Goal: Transaction & Acquisition: Book appointment/travel/reservation

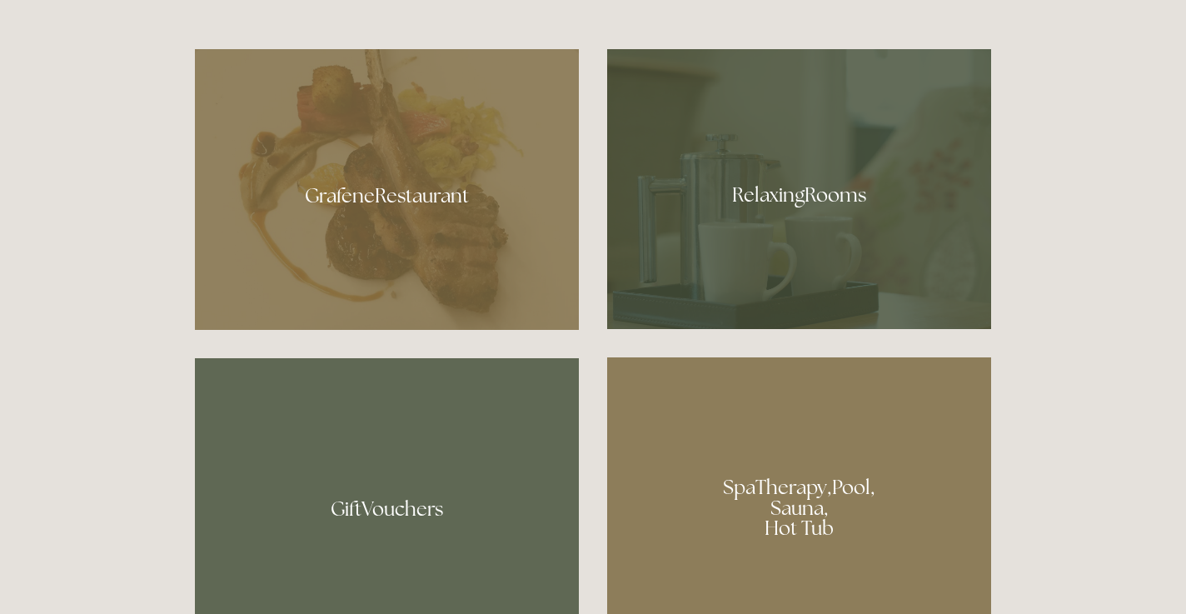
scroll to position [1008, 0]
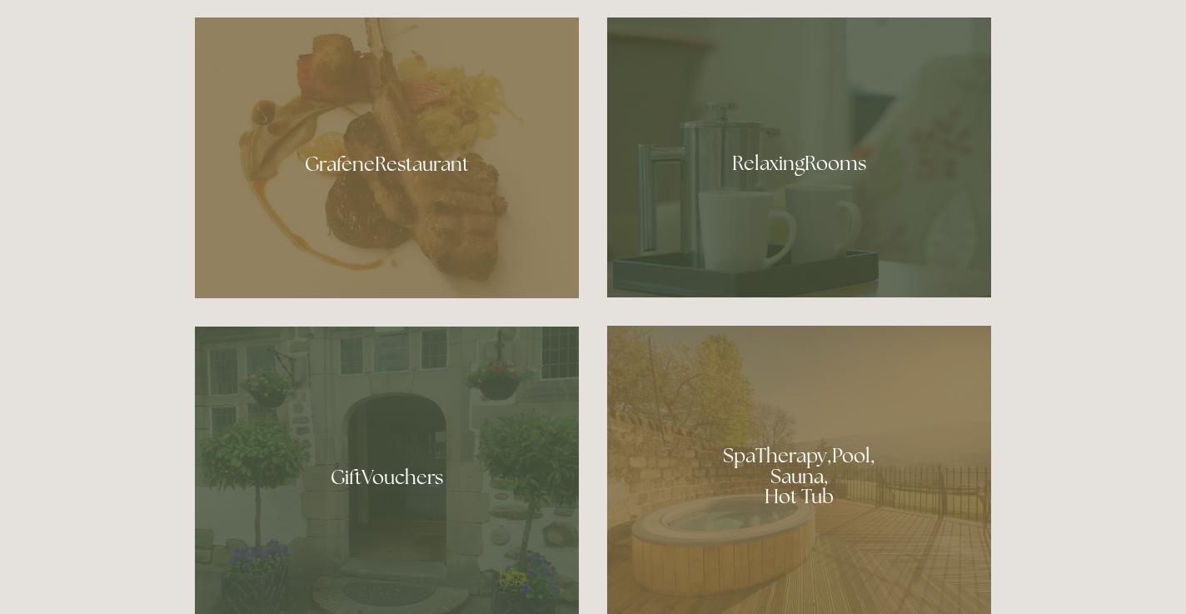
click at [558, 144] on div at bounding box center [387, 157] width 384 height 281
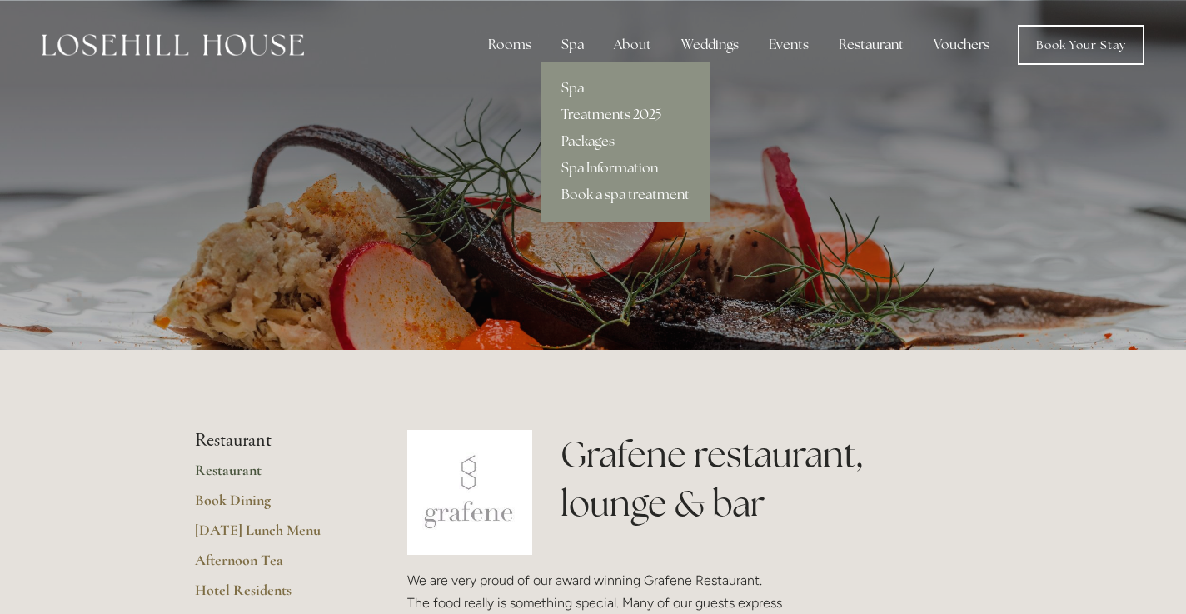
click at [587, 110] on link "Treatments 2025" at bounding box center [626, 115] width 168 height 27
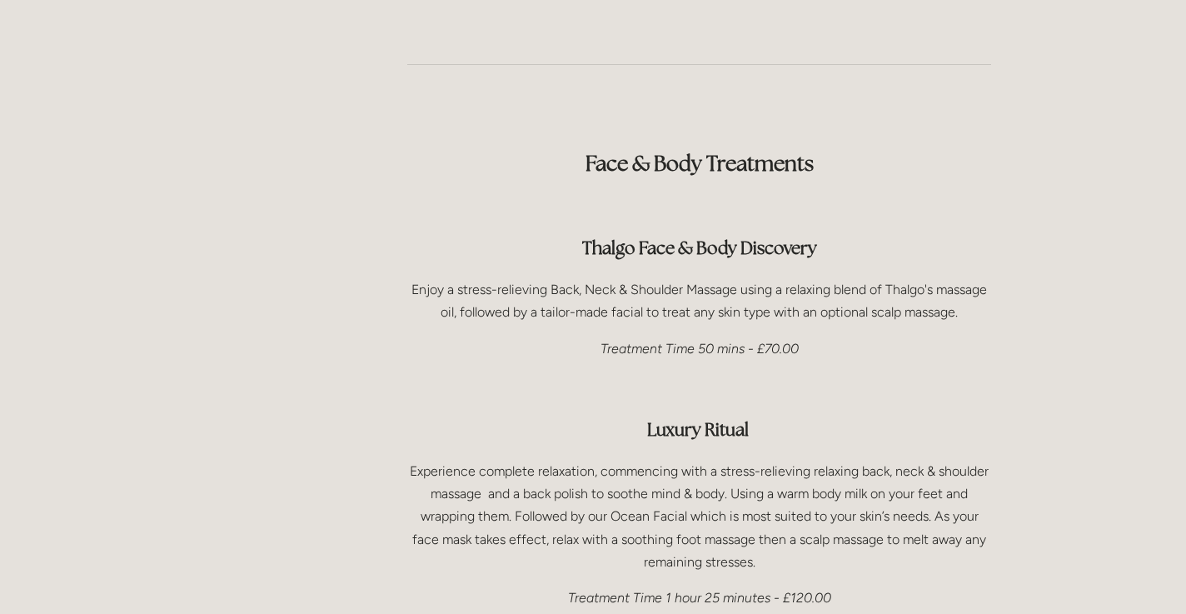
scroll to position [2260, 0]
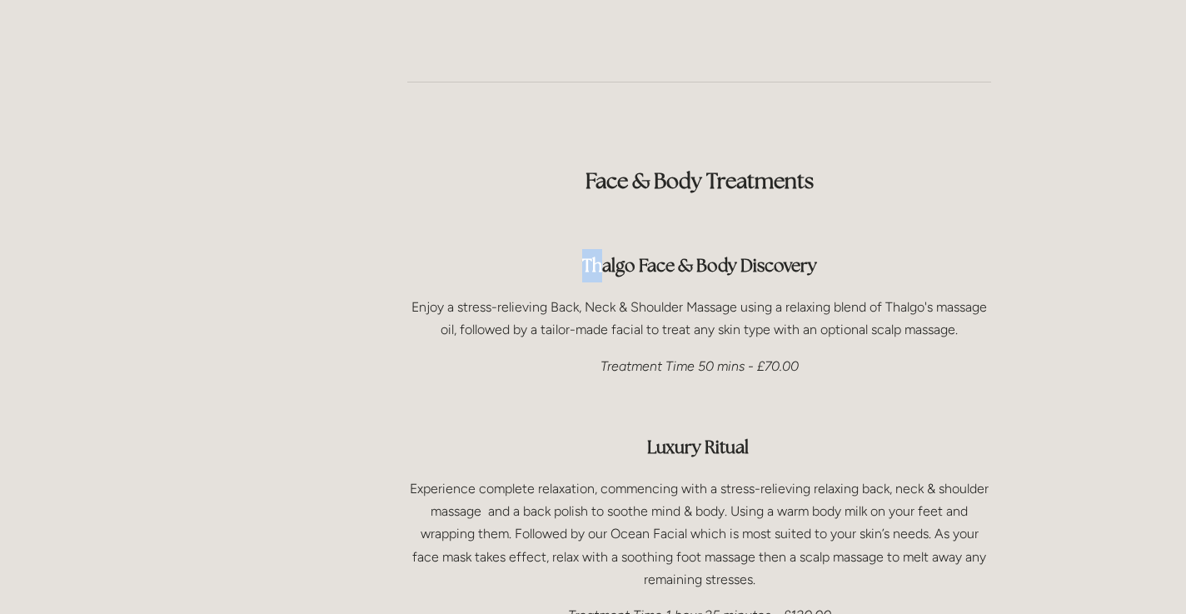
drag, startPoint x: 572, startPoint y: 209, endPoint x: 597, endPoint y: 209, distance: 24.2
click at [597, 254] on strong "Thalgo Face & Body Discovery" at bounding box center [699, 265] width 235 height 22
click at [601, 229] on div "Face & Body Treatments Thalgo Face & Body Discovery Enjoy a stress-relieving Ba…" at bounding box center [699, 501] width 584 height 729
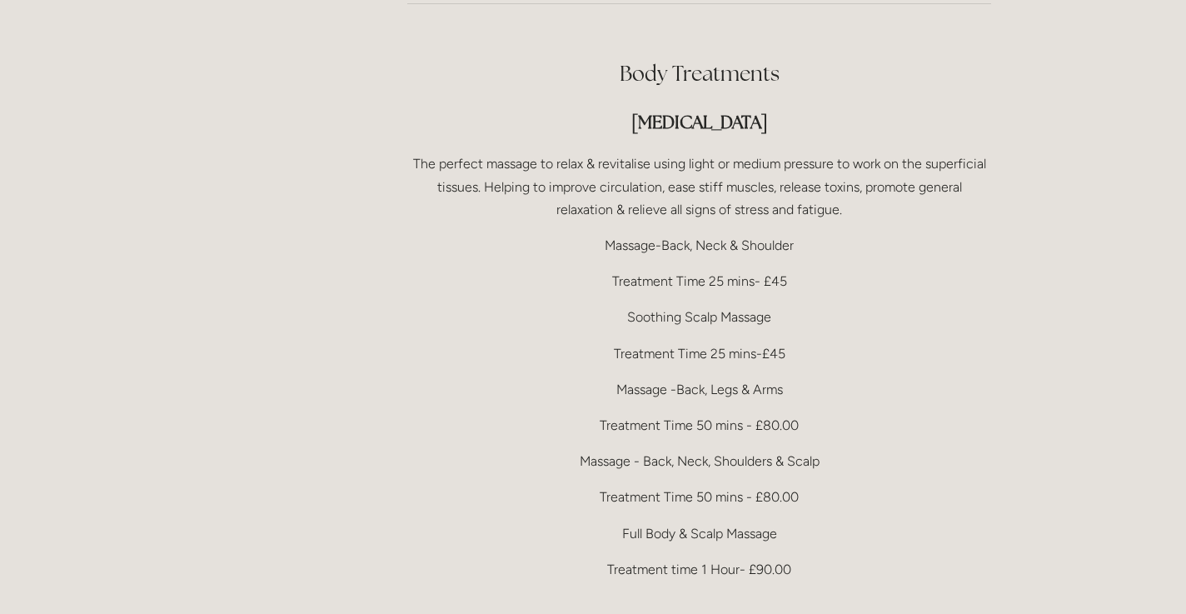
scroll to position [3278, 0]
drag, startPoint x: 642, startPoint y: 394, endPoint x: 820, endPoint y: 402, distance: 177.6
click at [820, 448] on p "Massage - Back, Neck, Shoulders & Scalp" at bounding box center [699, 459] width 584 height 22
drag, startPoint x: 621, startPoint y: 461, endPoint x: 797, endPoint y: 469, distance: 176.8
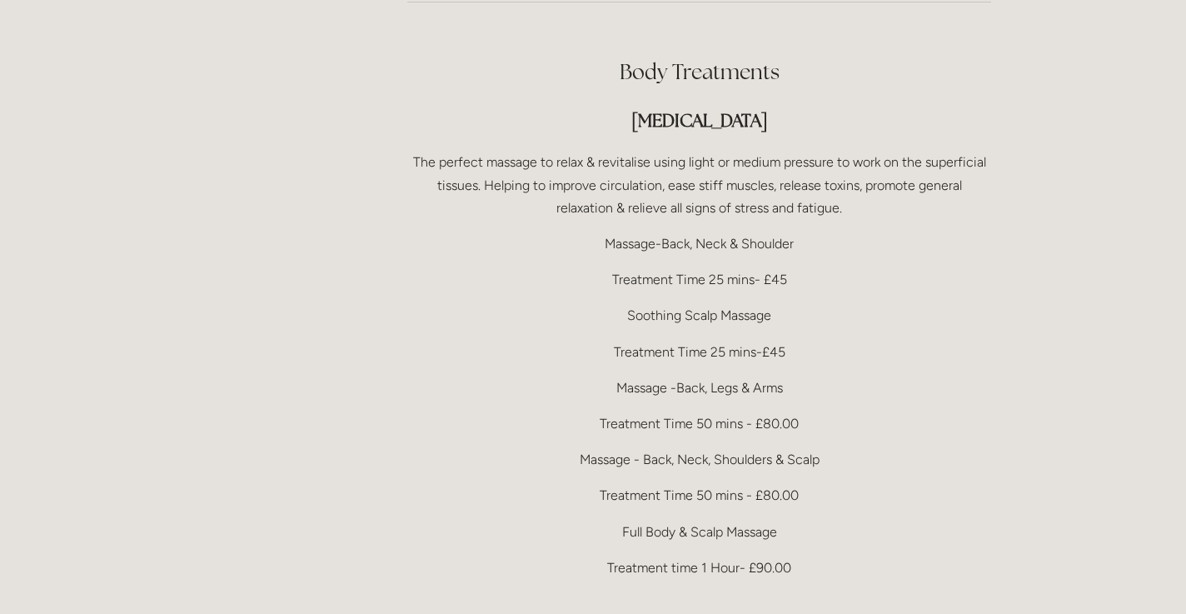
click at [798, 521] on p "Full Body & Scalp Massage" at bounding box center [699, 532] width 584 height 22
click at [797, 521] on p "Full Body & Scalp Massage" at bounding box center [699, 532] width 584 height 22
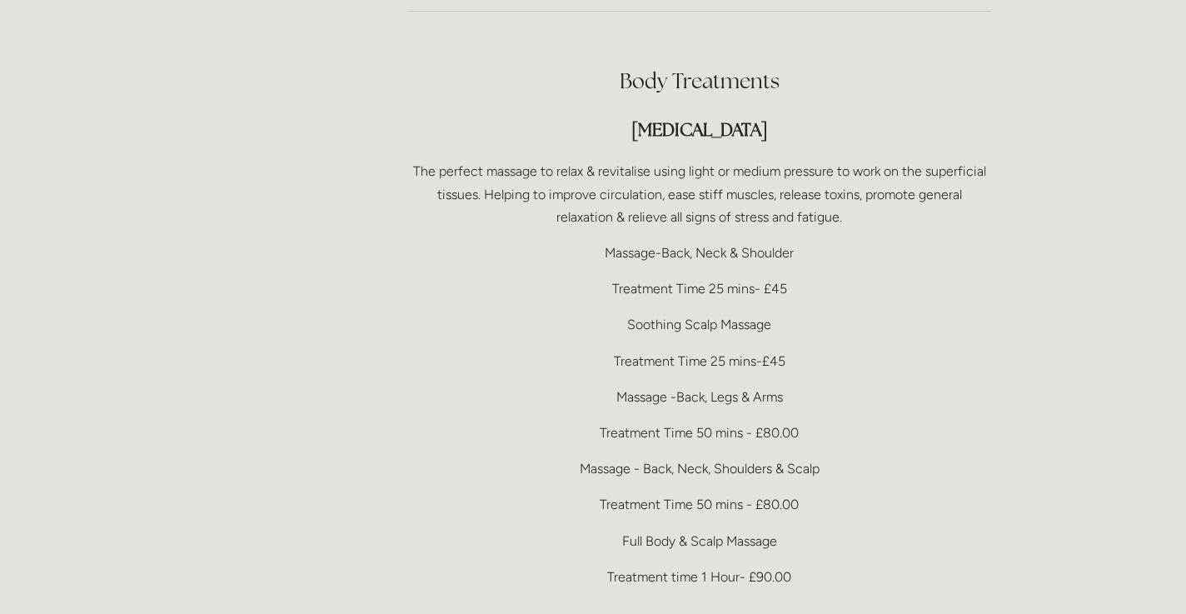
scroll to position [3268, 0]
drag, startPoint x: 608, startPoint y: 188, endPoint x: 795, endPoint y: 194, distance: 186.7
click at [795, 242] on p "Massage-Back, Neck & Shoulder" at bounding box center [699, 253] width 584 height 22
drag, startPoint x: 612, startPoint y: 223, endPoint x: 787, endPoint y: 226, distance: 175.0
click at [787, 277] on p "Treatment Time 25 mins- £45" at bounding box center [699, 288] width 584 height 22
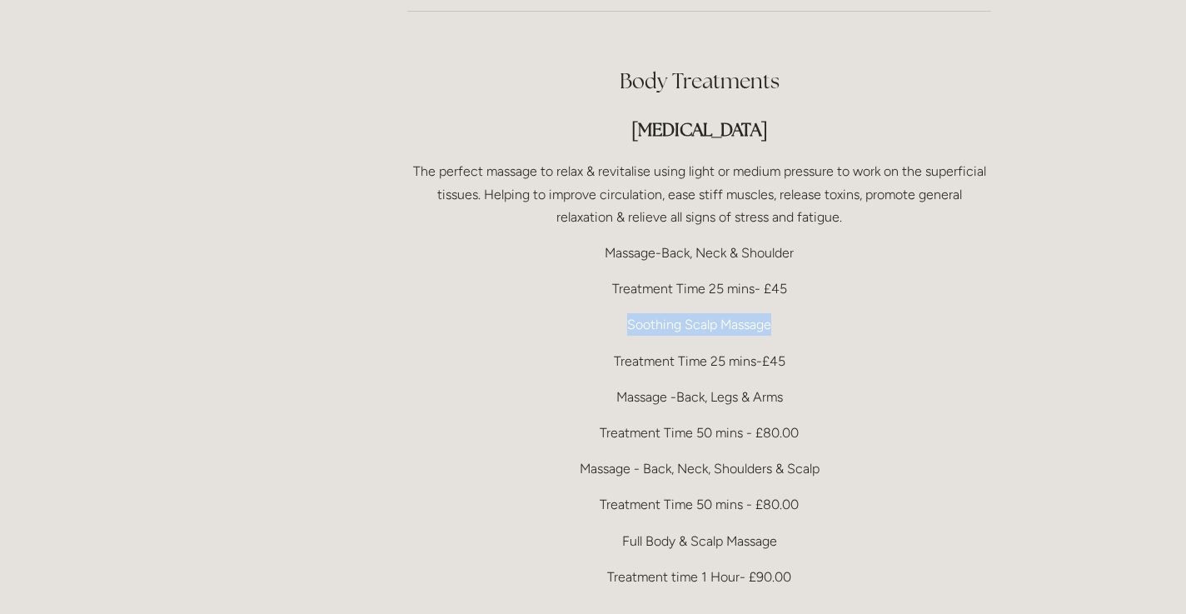
drag, startPoint x: 627, startPoint y: 259, endPoint x: 780, endPoint y: 266, distance: 152.6
click at [780, 313] on p "Soothing Scalp Massage" at bounding box center [699, 324] width 584 height 22
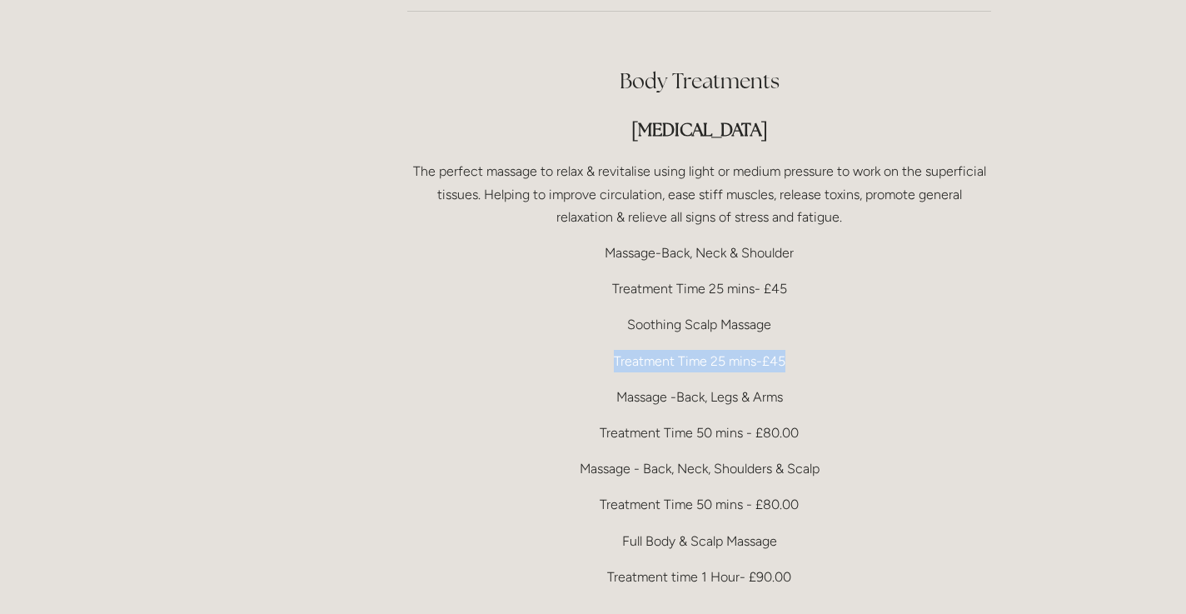
drag, startPoint x: 612, startPoint y: 297, endPoint x: 793, endPoint y: 304, distance: 181.8
click at [793, 350] on p "Treatment Time 25 mins-£45" at bounding box center [699, 361] width 584 height 22
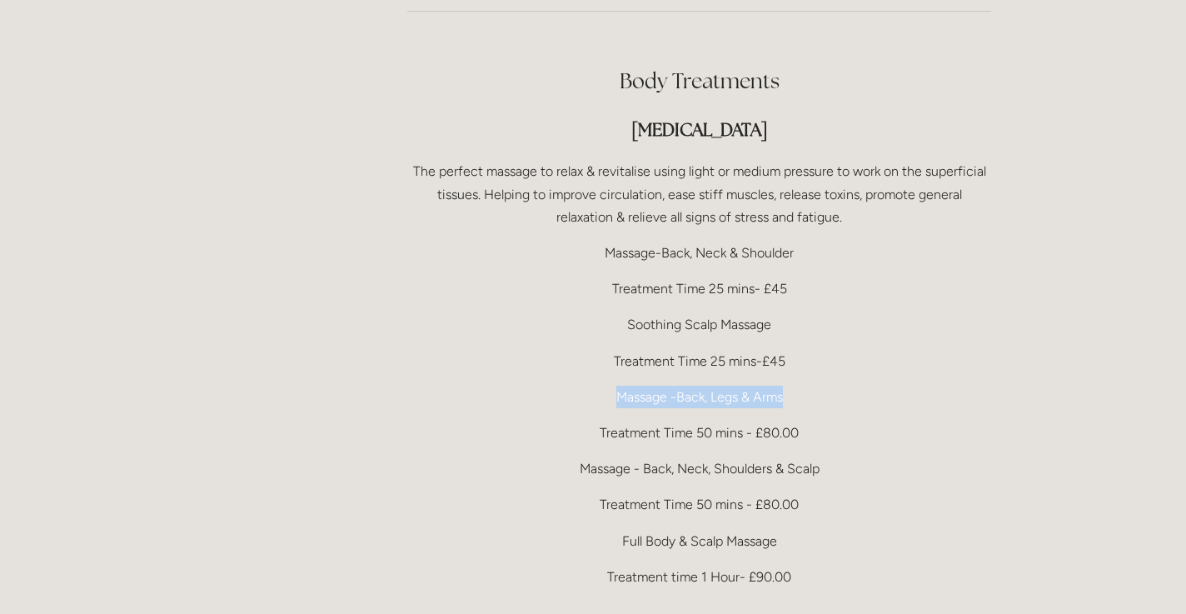
drag, startPoint x: 615, startPoint y: 333, endPoint x: 801, endPoint y: 336, distance: 185.8
click at [801, 386] on p "Massage -Back, Legs & Arms" at bounding box center [699, 397] width 584 height 22
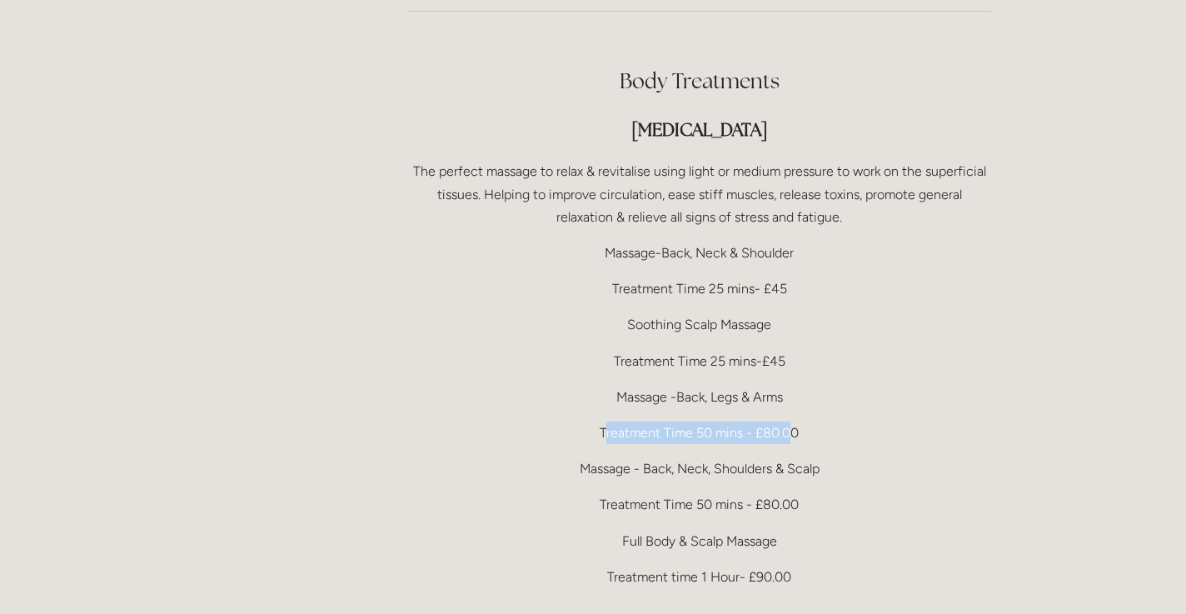
drag, startPoint x: 603, startPoint y: 363, endPoint x: 790, endPoint y: 368, distance: 186.7
click at [790, 422] on p "Treatment Time 50 mins - £80.00" at bounding box center [699, 433] width 584 height 22
click at [801, 422] on p "Treatment Time 50 mins - £80.00" at bounding box center [699, 433] width 584 height 22
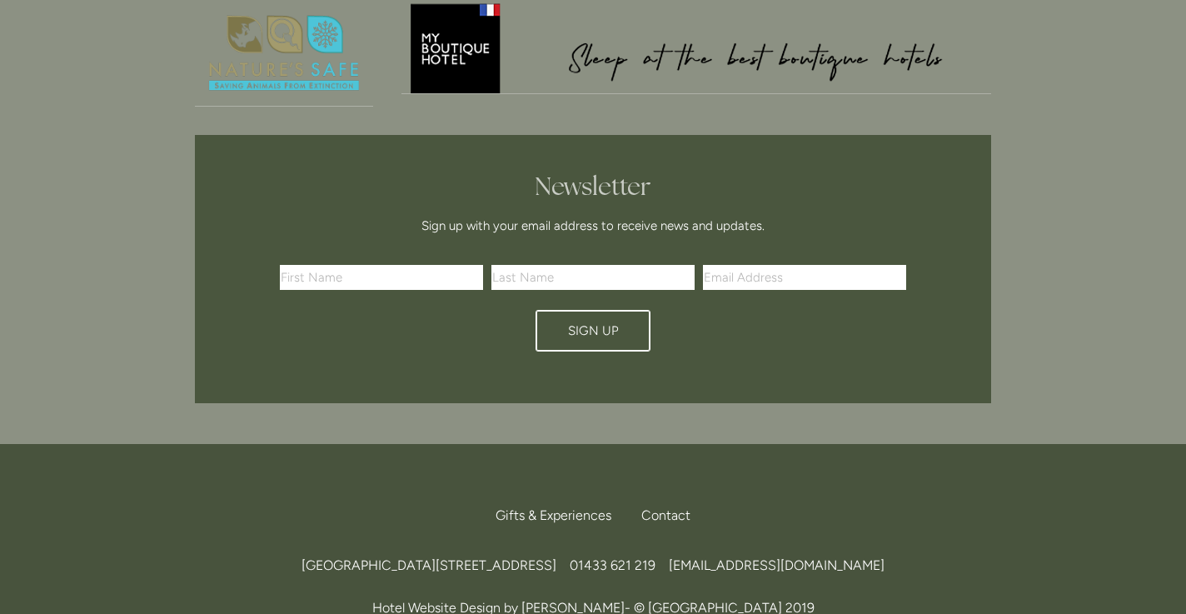
scroll to position [6150, 0]
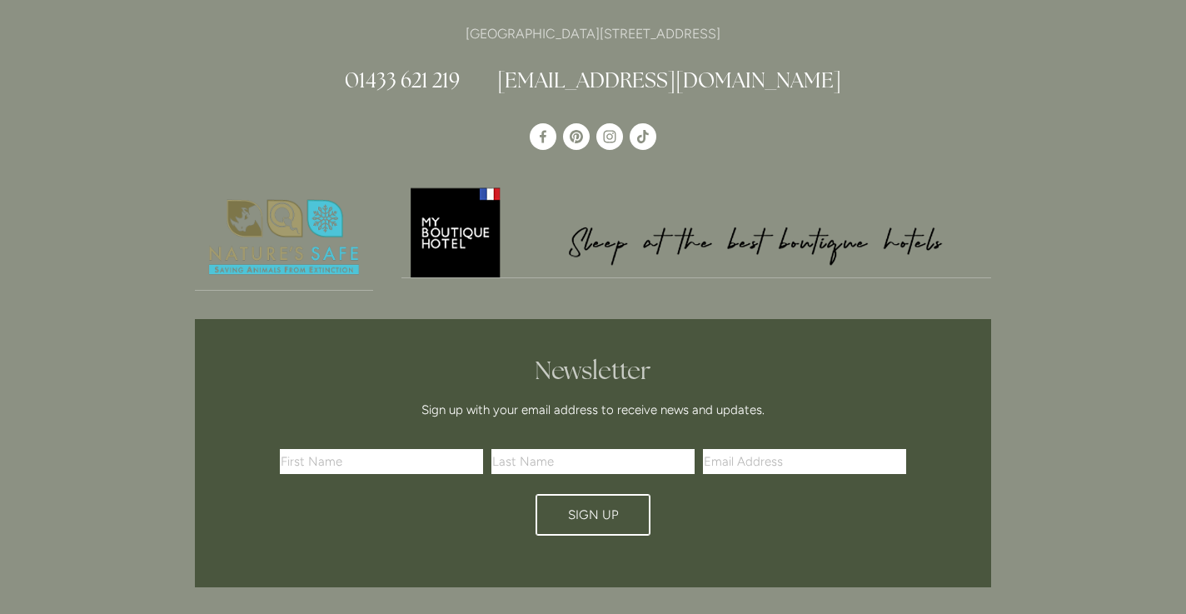
click at [673, 613] on span "Call Us" at bounding box center [671, 623] width 40 height 16
